Goal: Transaction & Acquisition: Purchase product/service

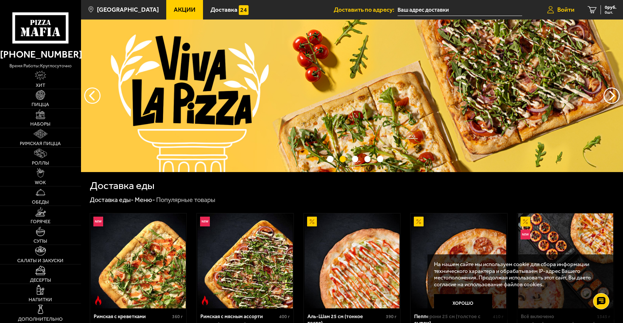
click at [563, 10] on span "Войти" at bounding box center [565, 10] width 17 height 6
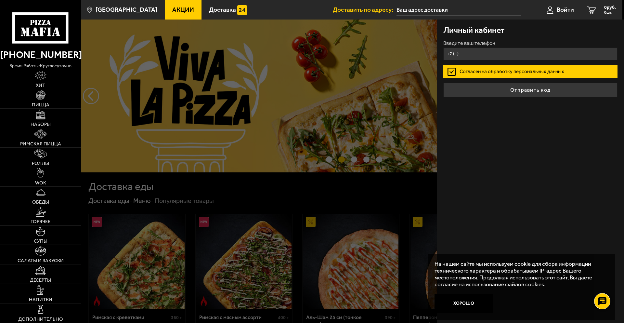
click at [519, 58] on input "+7 ( ) - -" at bounding box center [531, 53] width 174 height 13
type input "+7 (952) 359-04-06"
click at [444, 83] on button "Отправить код" at bounding box center [531, 90] width 174 height 14
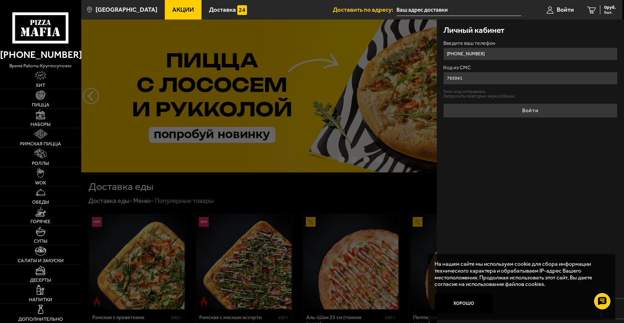
type input "793041"
click at [444, 103] on button "Войти" at bounding box center [531, 110] width 174 height 14
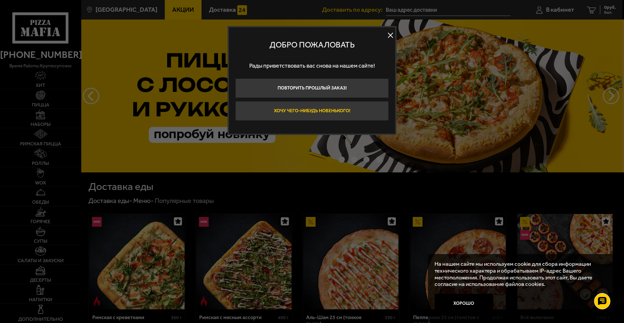
click at [321, 109] on button "Хочу чего-нибудь новенького!" at bounding box center [311, 111] width 153 height 20
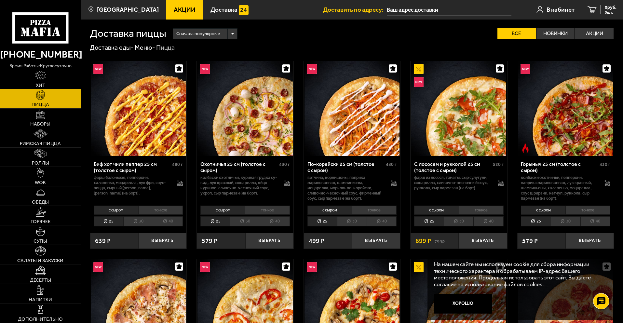
click at [38, 115] on img at bounding box center [40, 114] width 9 height 9
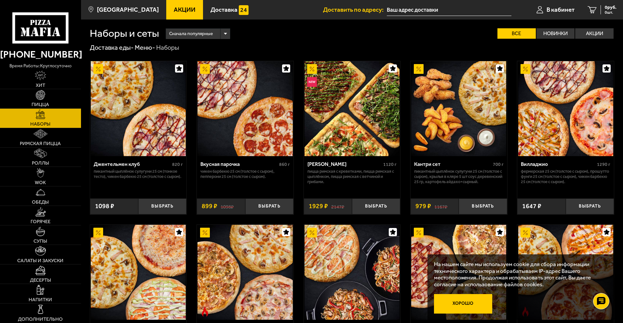
click at [481, 307] on button "Хорошо" at bounding box center [463, 304] width 59 height 20
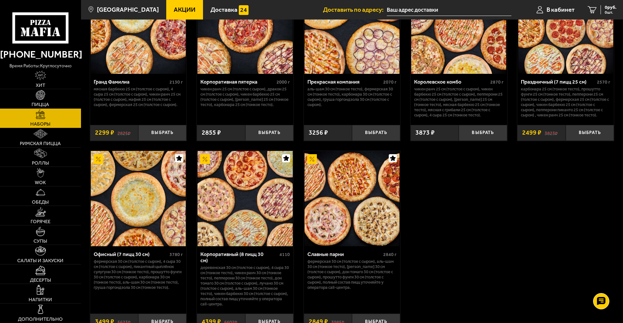
scroll to position [943, 0]
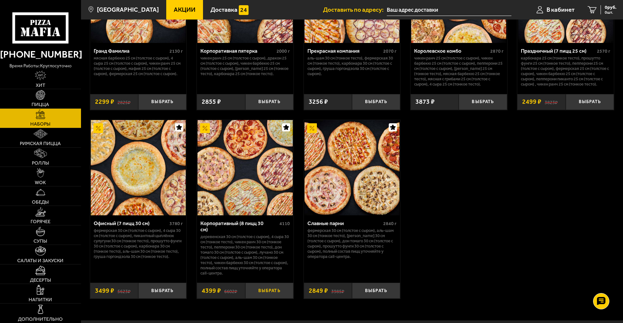
click at [275, 285] on button "Выбрать" at bounding box center [269, 291] width 48 height 16
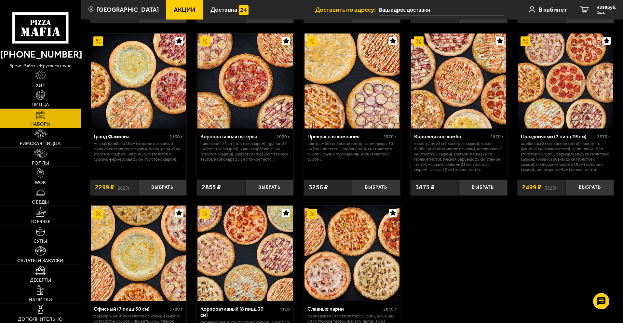
scroll to position [683, 0]
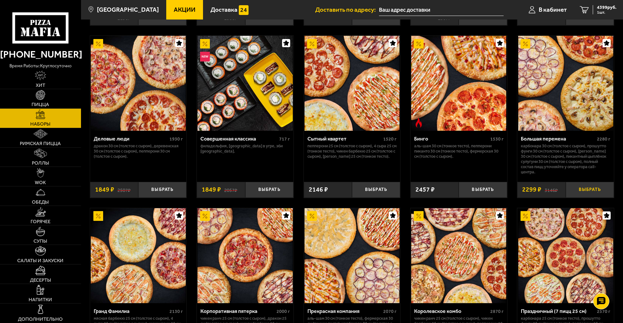
click at [579, 191] on button "Выбрать" at bounding box center [590, 190] width 48 height 16
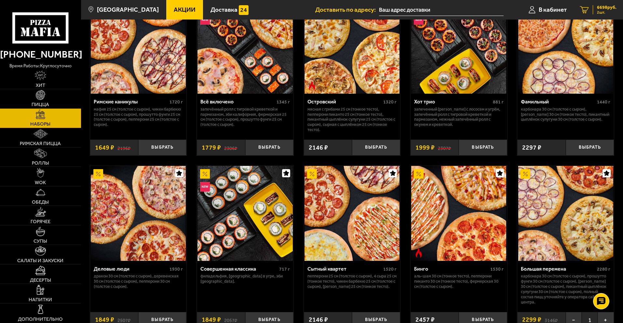
click at [602, 10] on span "2 шт." at bounding box center [607, 12] width 20 height 4
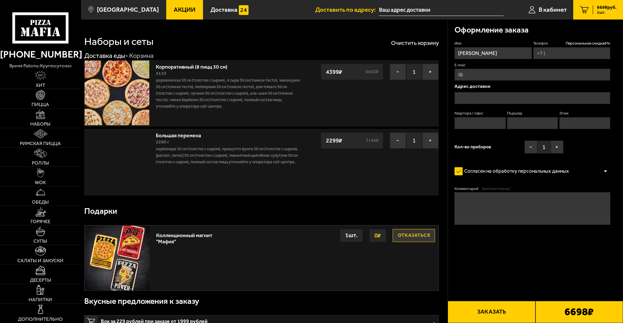
type input "+7 (952) 359-04-06"
type input "набережная Обводного канала, 199-201К"
type input "1"
type input "2"
type input "3"
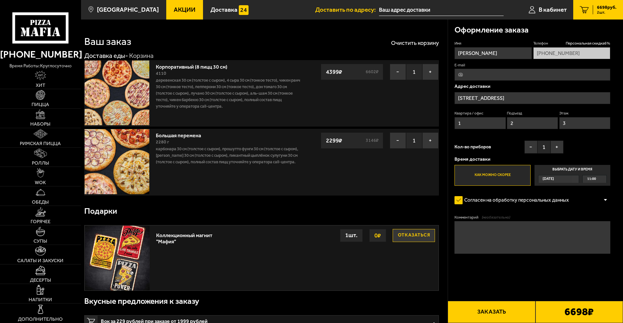
click at [510, 75] on input "E-mail" at bounding box center [532, 75] width 156 height 12
click at [480, 263] on form "Имя Дмитрий Телефон Персональная скидка 6 % +7 (952) 359-04-06 E-mail Адрес дос…" at bounding box center [532, 166] width 156 height 251
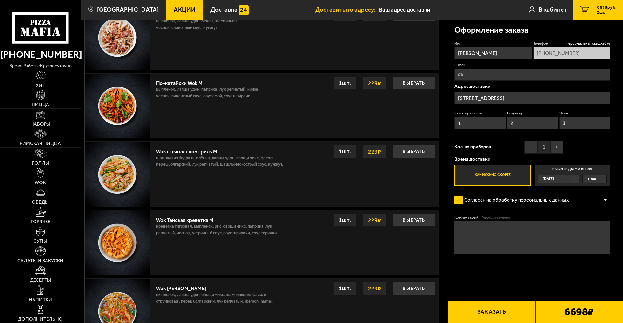
scroll to position [455, 0]
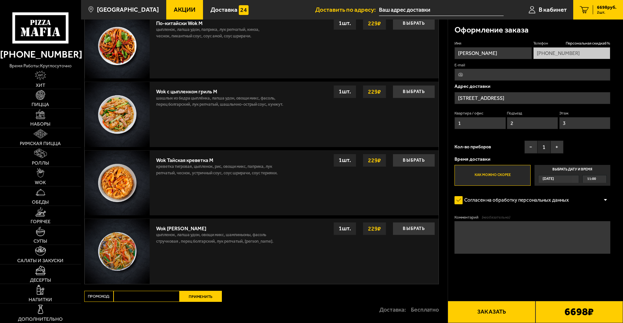
click at [606, 200] on div at bounding box center [605, 200] width 10 height 5
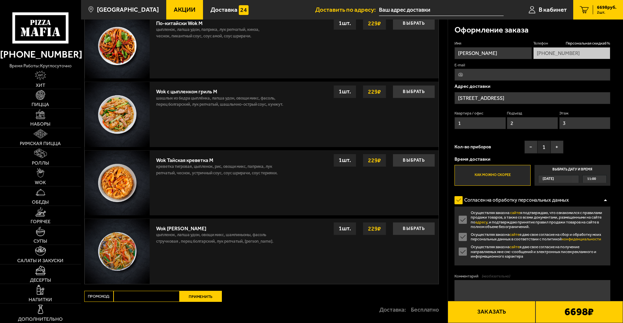
click at [605, 202] on div at bounding box center [605, 200] width 10 height 5
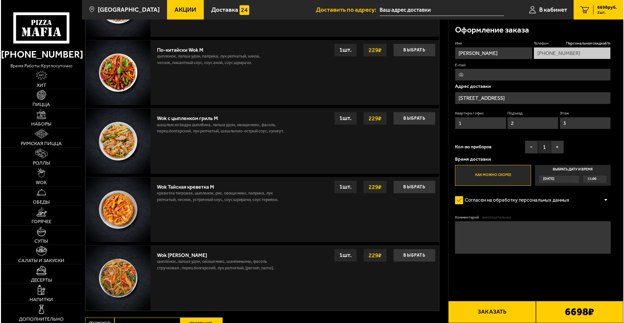
scroll to position [439, 0]
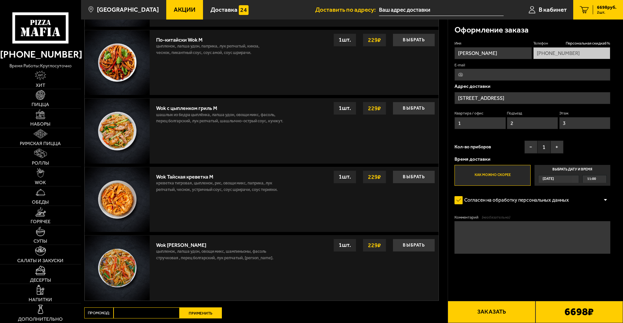
click at [489, 313] on button "Заказать" at bounding box center [490, 312] width 87 height 22
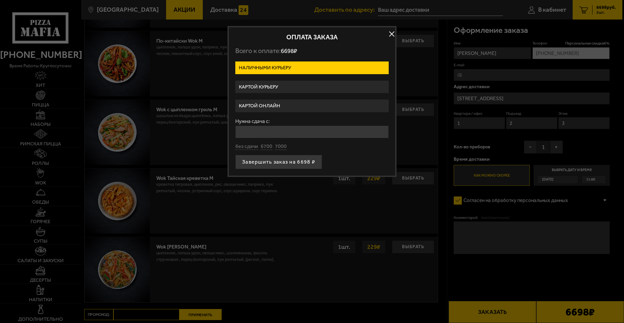
click at [273, 83] on label "Картой курьеру" at bounding box center [311, 87] width 153 height 13
click at [0, 0] on input "Картой курьеру" at bounding box center [0, 0] width 0 height 0
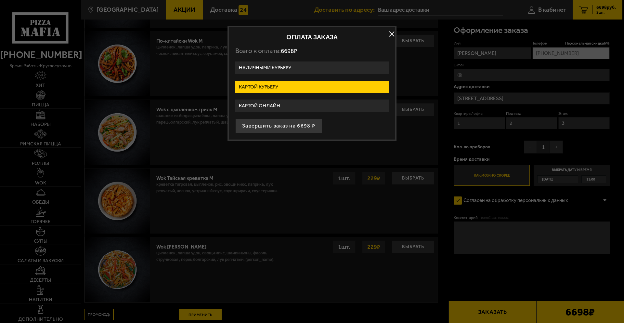
click at [291, 122] on button "Завершить заказ на 6698 ₽" at bounding box center [278, 126] width 87 height 14
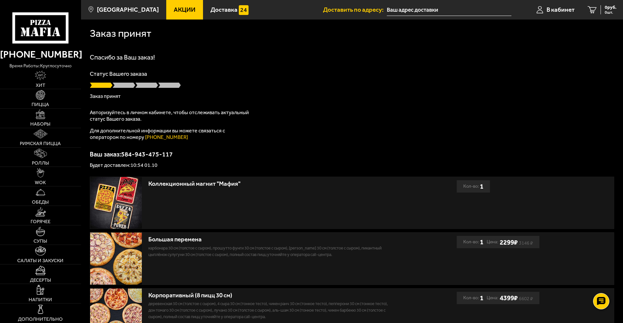
scroll to position [0, 0]
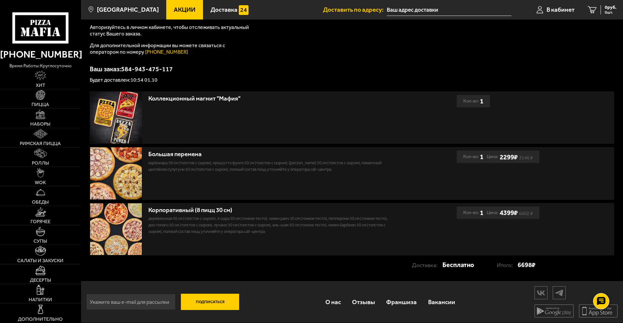
scroll to position [53, 0]
